Goal: Information Seeking & Learning: Learn about a topic

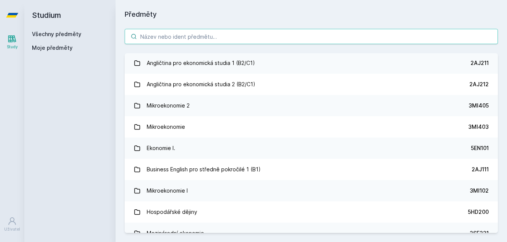
click at [173, 37] on input "search" at bounding box center [312, 36] width 374 height 15
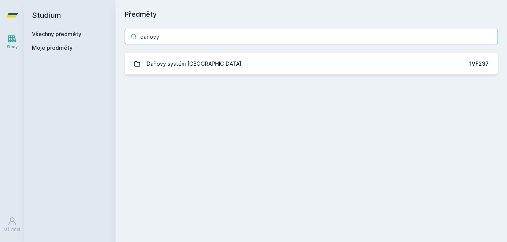
type input "daňový"
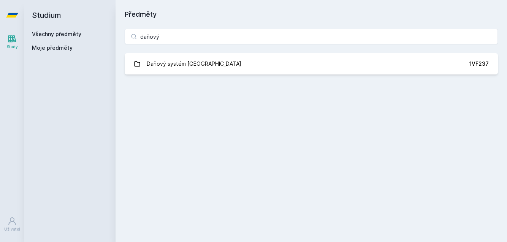
click at [227, 66] on link "Daňový systém České republiky 1VF237" at bounding box center [312, 63] width 374 height 21
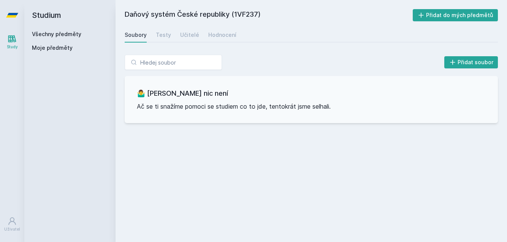
click at [161, 40] on link "Testy" at bounding box center [163, 34] width 15 height 15
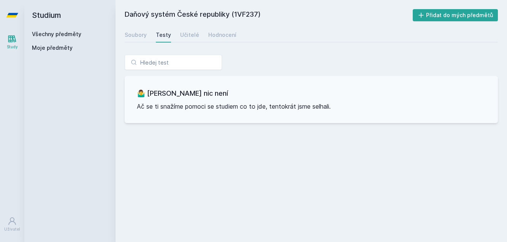
click at [185, 42] on div "Soubory Testy Učitelé Hodnocení" at bounding box center [312, 34] width 374 height 15
click at [190, 35] on div "Učitelé" at bounding box center [189, 35] width 19 height 8
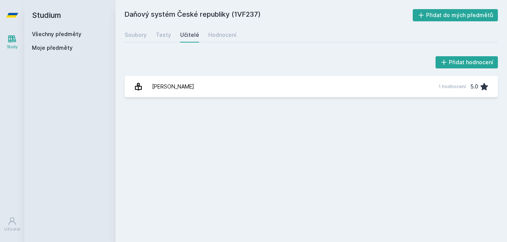
click at [232, 37] on div "Hodnocení" at bounding box center [222, 35] width 28 height 8
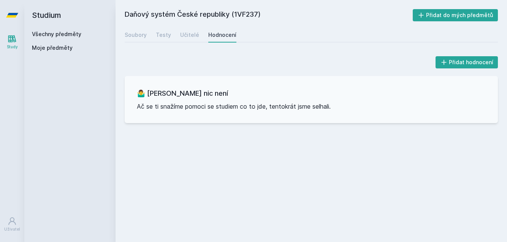
click at [135, 41] on link "Soubory" at bounding box center [136, 34] width 22 height 15
